Goal: Transaction & Acquisition: Purchase product/service

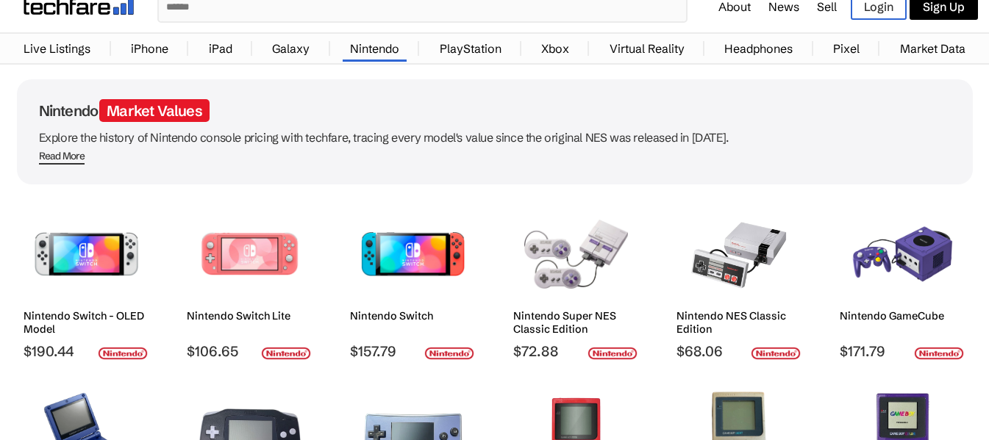
scroll to position [74, 0]
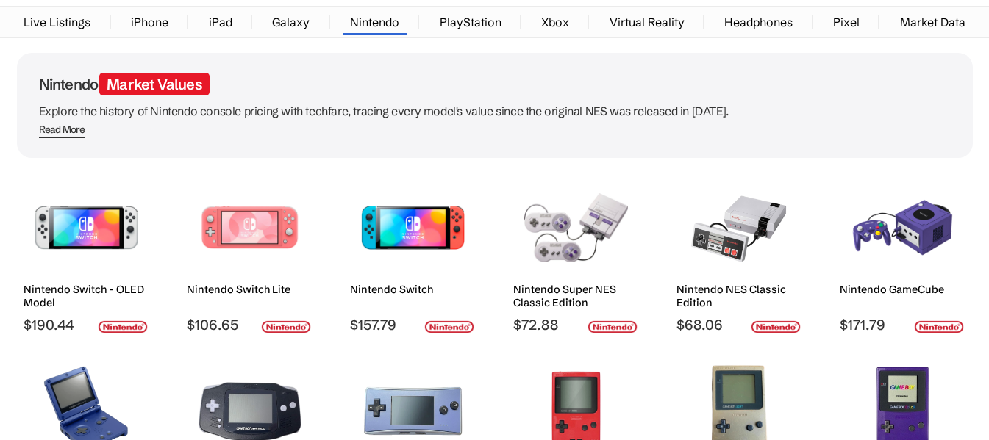
click at [420, 231] on img at bounding box center [413, 228] width 104 height 96
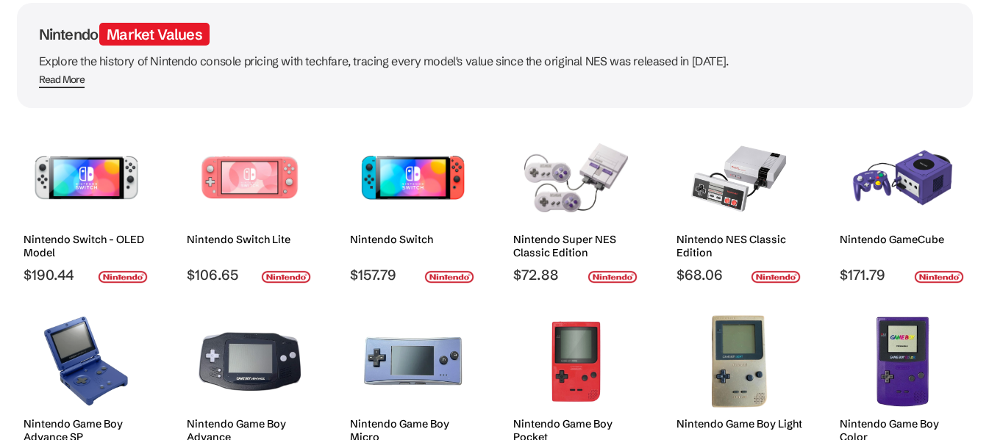
scroll to position [147, 0]
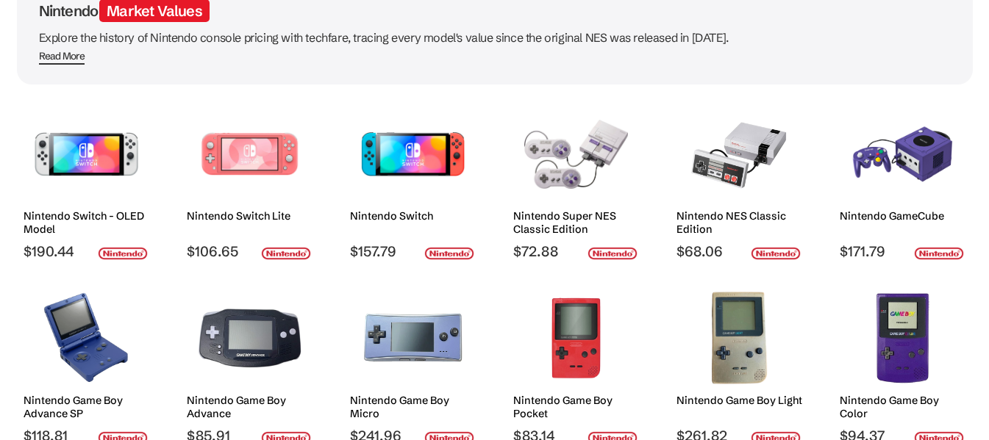
click at [402, 210] on h2 "Nintendo Switch" at bounding box center [413, 216] width 126 height 13
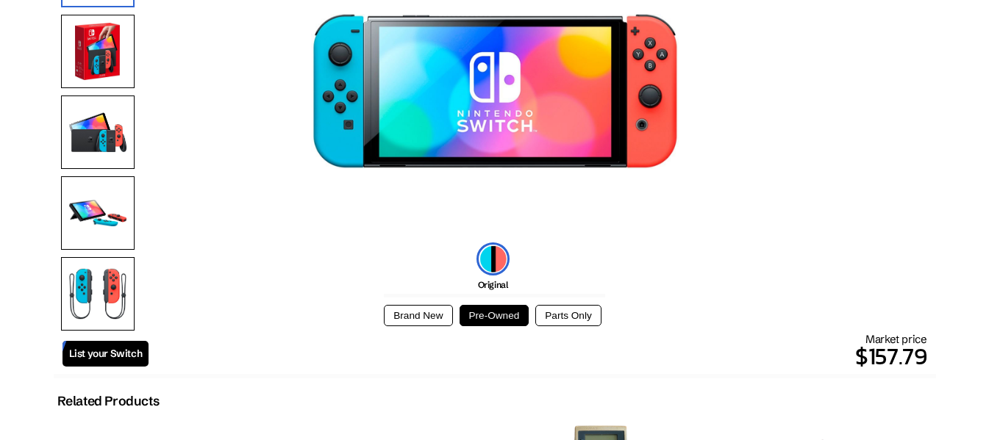
scroll to position [221, 0]
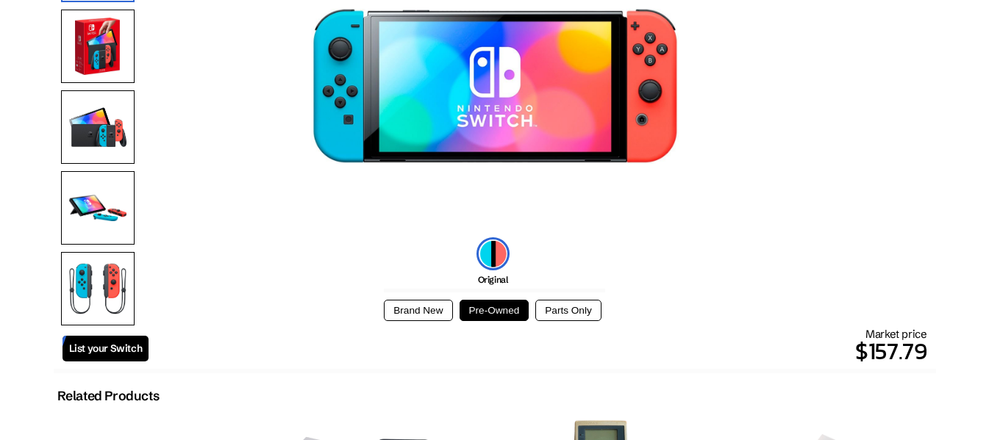
click at [405, 320] on button "Brand New" at bounding box center [418, 310] width 68 height 21
click at [488, 312] on button "Pre-Owned" at bounding box center [494, 310] width 70 height 21
click at [552, 307] on button "Parts Only" at bounding box center [567, 310] width 65 height 21
click at [493, 305] on button "Pre-Owned" at bounding box center [494, 310] width 70 height 21
click at [431, 312] on button "Brand New" at bounding box center [418, 310] width 68 height 21
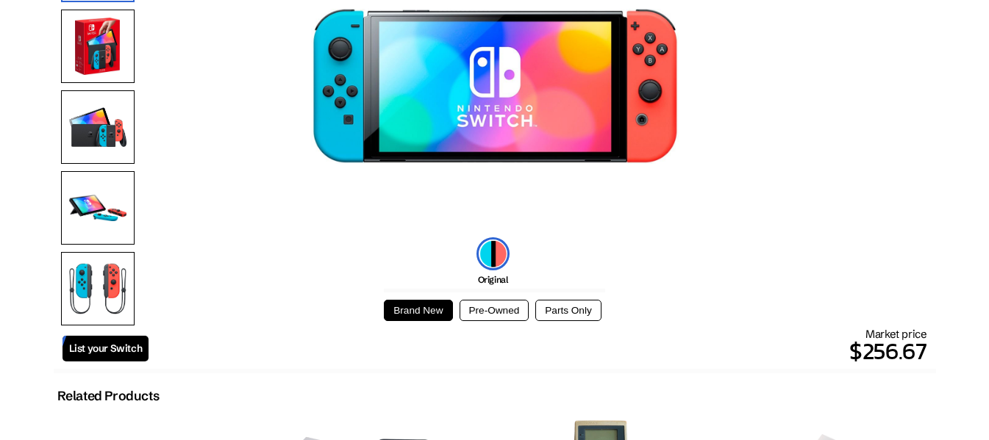
click at [492, 308] on button "Pre-Owned" at bounding box center [494, 310] width 70 height 21
click at [413, 312] on button "Brand New" at bounding box center [418, 310] width 68 height 21
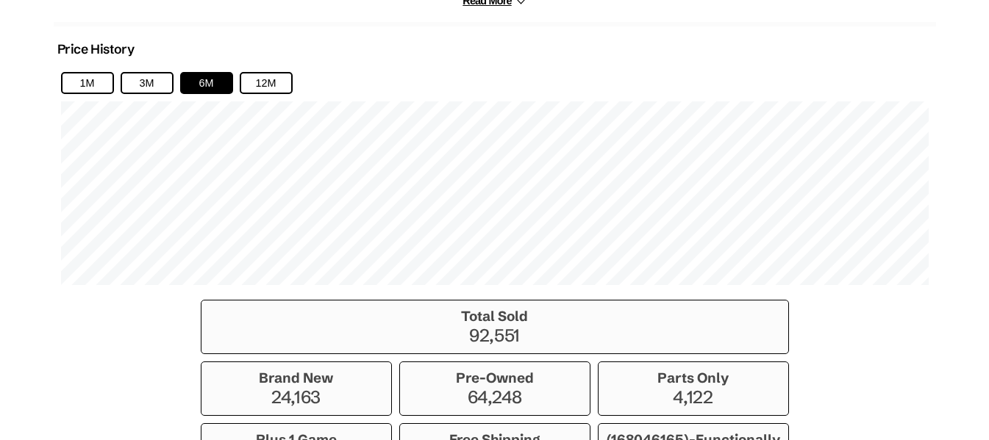
scroll to position [956, 0]
click at [100, 79] on button "1M" at bounding box center [87, 82] width 53 height 22
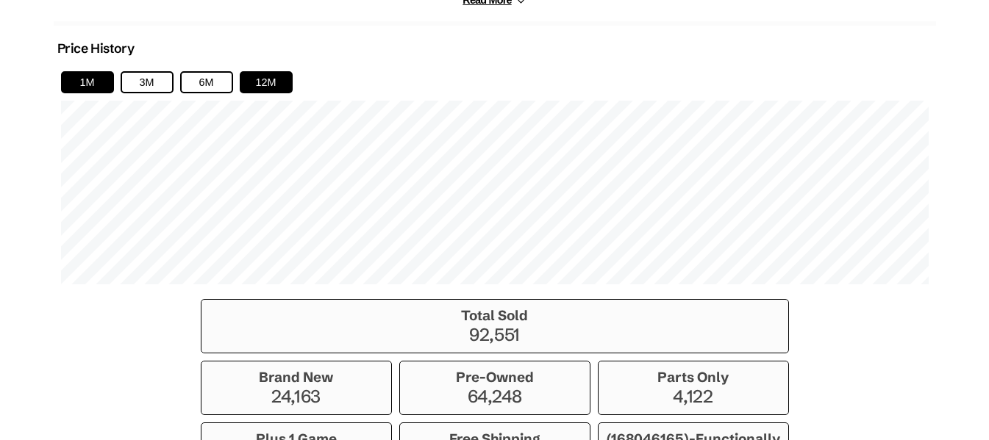
click at [260, 80] on button "12M" at bounding box center [266, 82] width 53 height 22
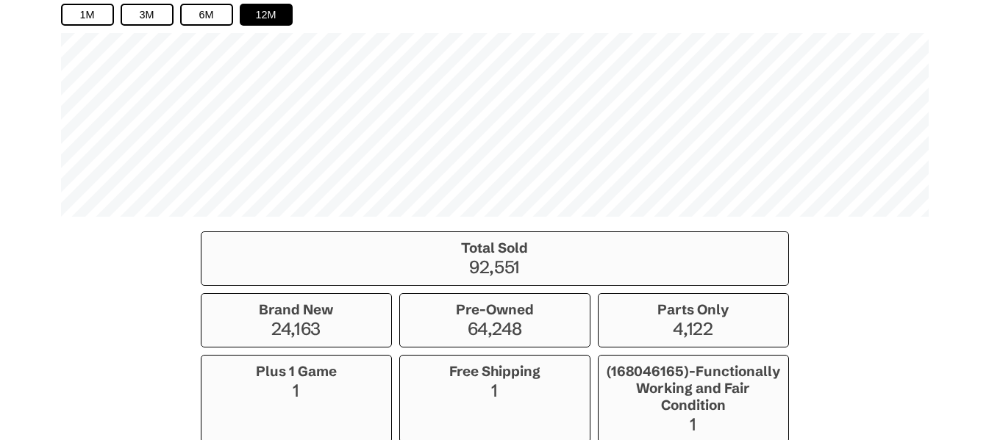
scroll to position [1022, 0]
